Goal: Information Seeking & Learning: Find specific fact

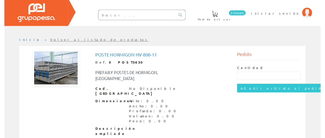
scroll to position [18, 0]
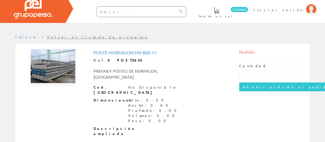
click at [139, 11] on input "text" at bounding box center [136, 11] width 79 height 10
paste input "Poste de Hormigón de 11,5m N° 6"
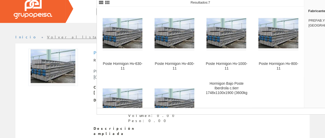
click at [82, 16] on form "Poste de Hormigón de 11,5m N° 6" at bounding box center [131, 11] width 111 height 11
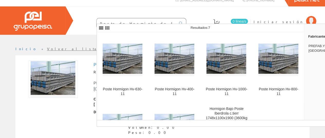
scroll to position [3, 0]
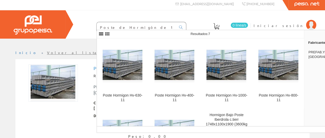
click at [169, 24] on input "Poste de Hormigón de 11,5m N° 6" at bounding box center [136, 27] width 79 height 10
drag, startPoint x: 152, startPoint y: 27, endPoint x: 80, endPoint y: 21, distance: 71.7
click at [80, 21] on div "Poste de Hormigón de 11,5m" at bounding box center [131, 27] width 111 height 17
type input "Poste de Hormigón de 11,5m"
click at [180, 27] on icon at bounding box center [181, 27] width 4 height 4
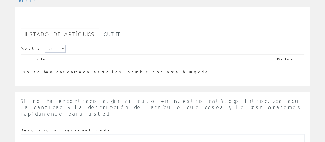
scroll to position [97, 0]
